Goal: Information Seeking & Learning: Find specific fact

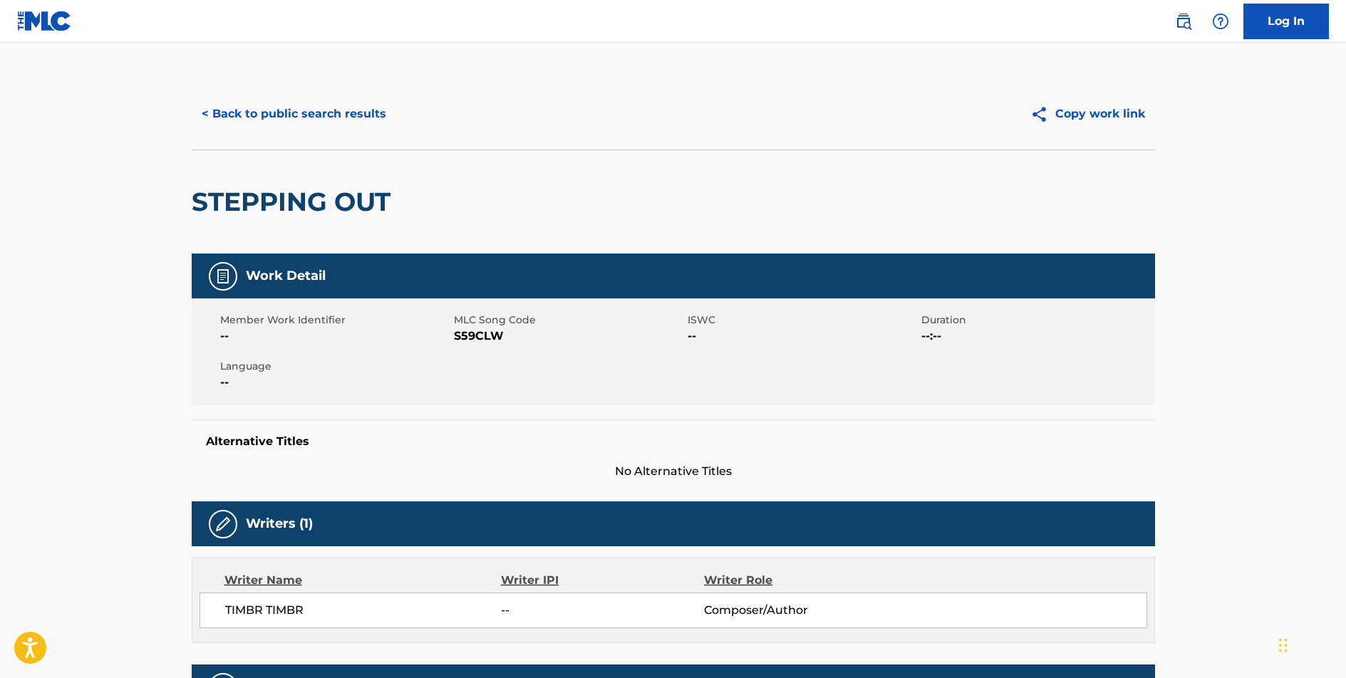
click at [306, 115] on button "< Back to public search results" at bounding box center [294, 114] width 205 height 36
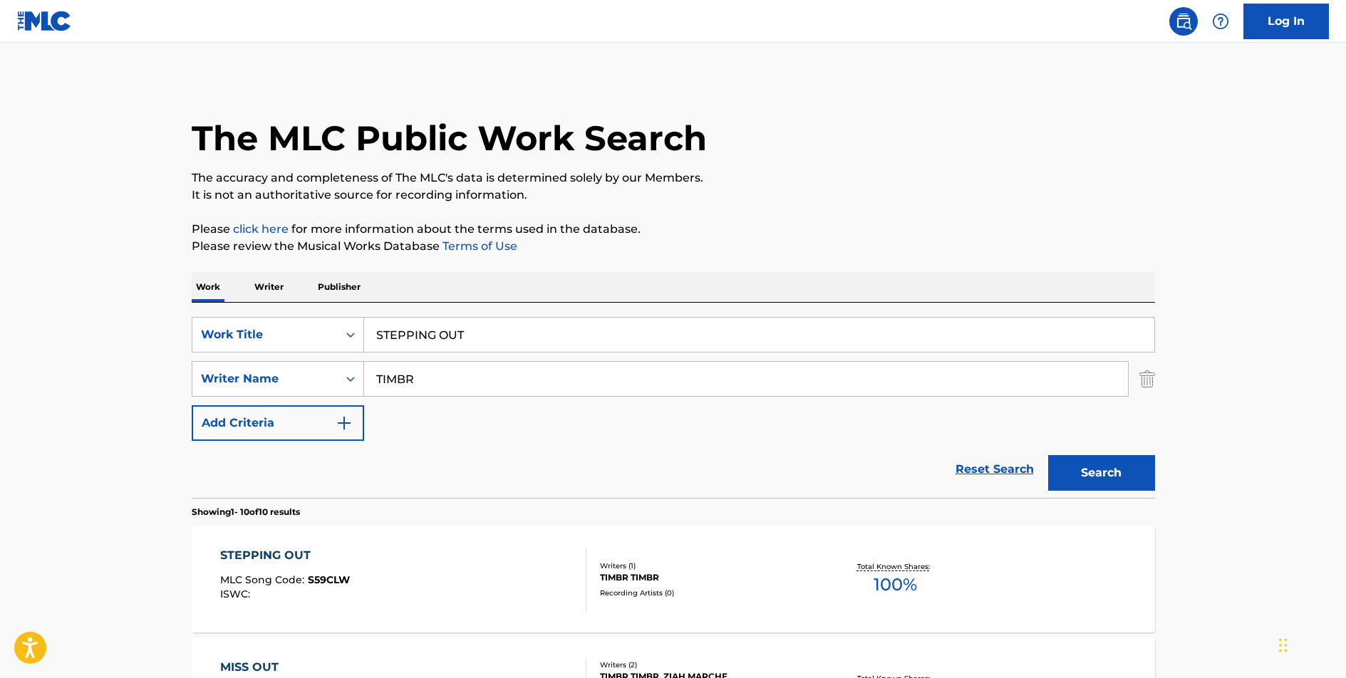
click at [429, 334] on input "STEPPING OUT" at bounding box center [759, 335] width 790 height 34
click at [429, 333] on input "STEPPING OUT" at bounding box center [759, 335] width 790 height 34
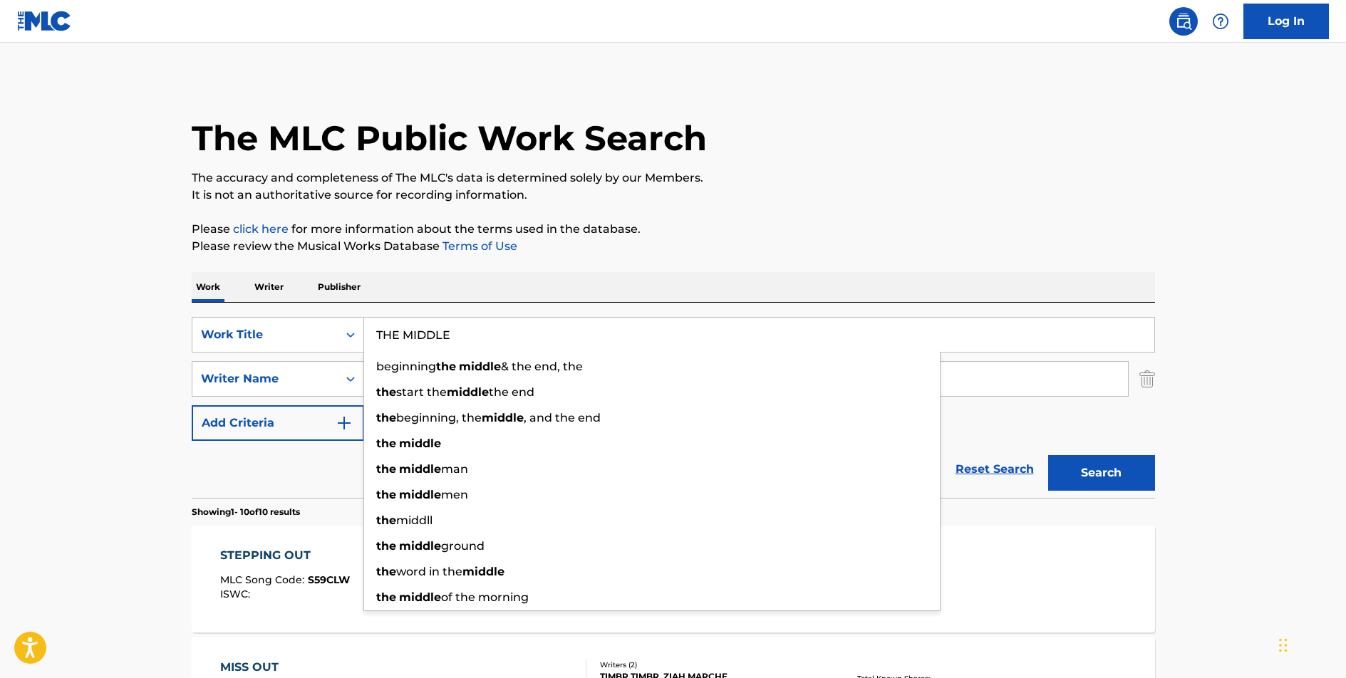
type input "THE MIDDLE"
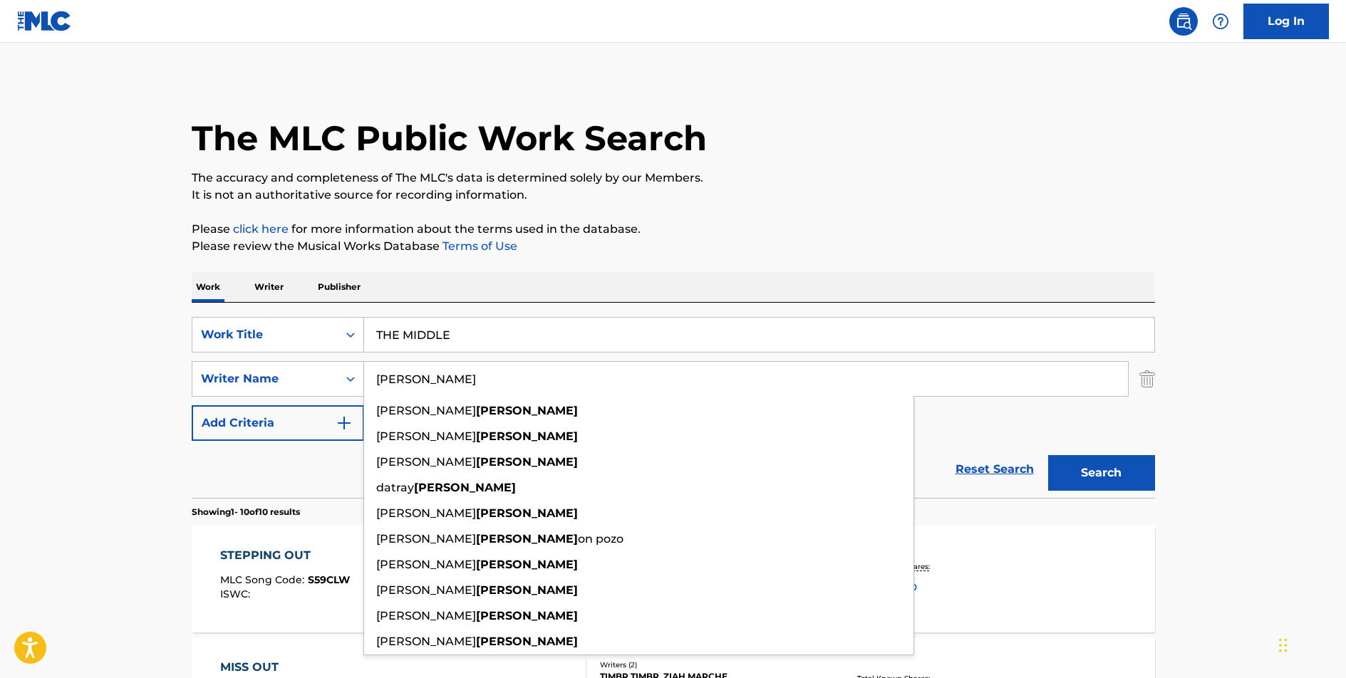
type input "[PERSON_NAME]"
click at [1048, 455] on button "Search" at bounding box center [1101, 473] width 107 height 36
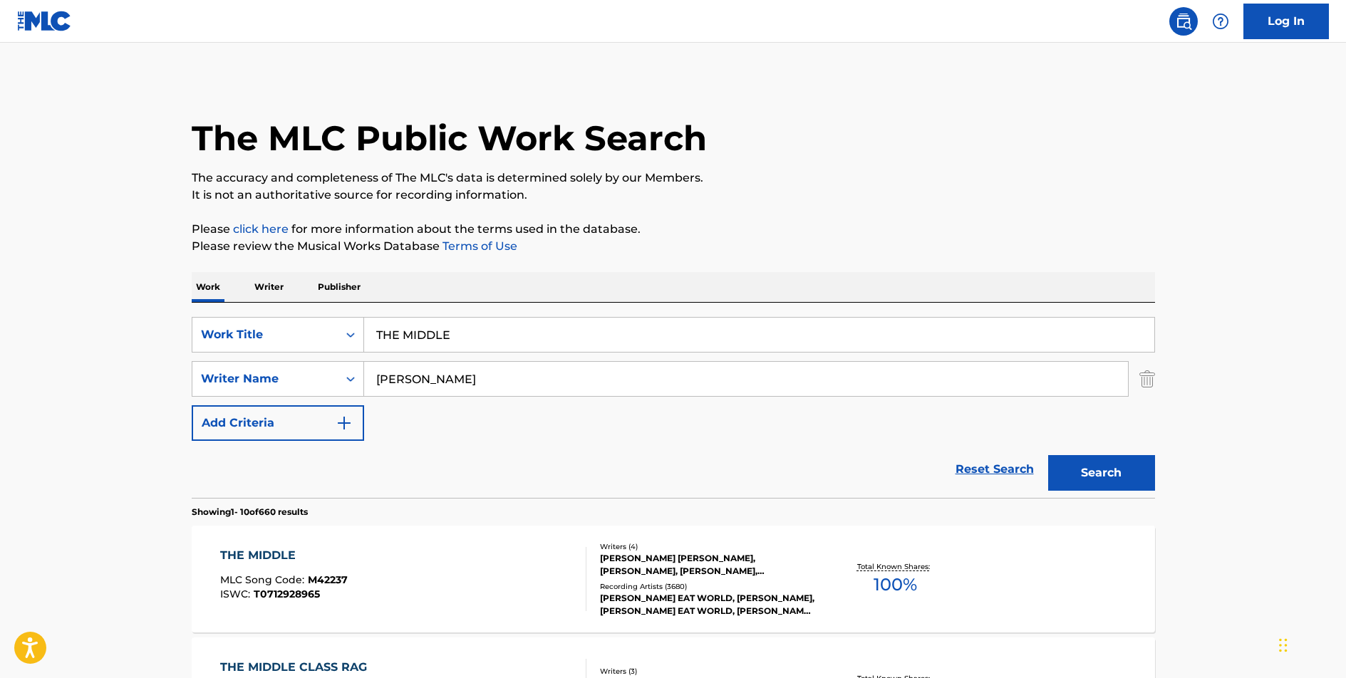
click at [250, 554] on div "THE MIDDLE" at bounding box center [284, 555] width 128 height 17
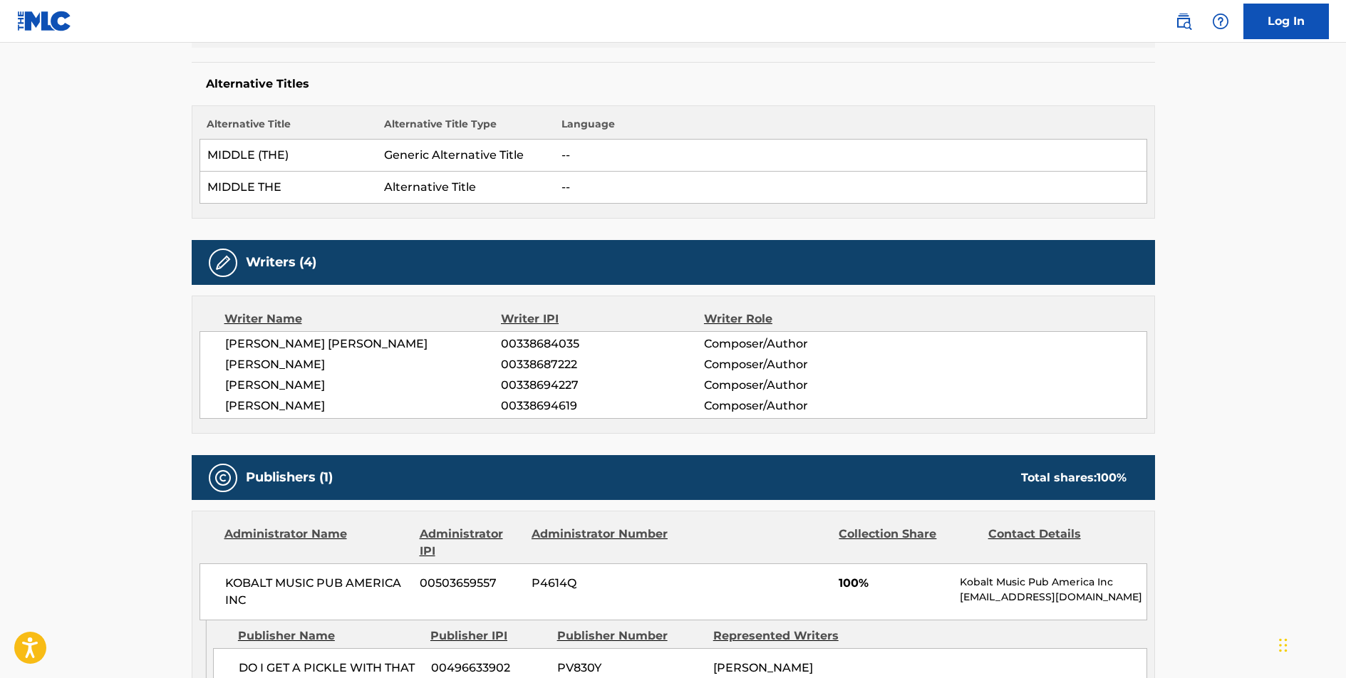
scroll to position [514, 0]
